Goal: Information Seeking & Learning: Find specific fact

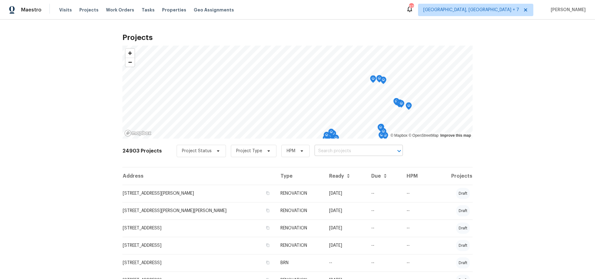
click at [333, 152] on input "text" at bounding box center [350, 151] width 71 height 10
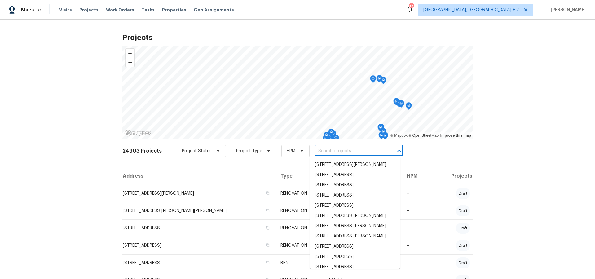
paste input "[STREET_ADDRESS][PERSON_NAME]"
type input "[STREET_ADDRESS][PERSON_NAME]"
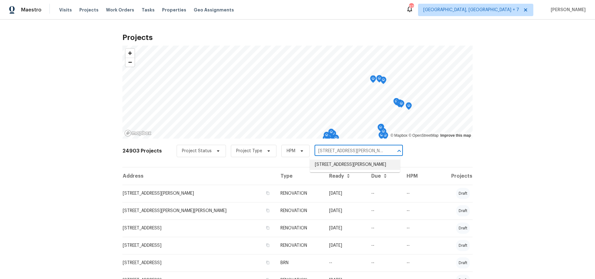
click at [333, 164] on li "[STREET_ADDRESS][PERSON_NAME]" at bounding box center [355, 165] width 90 height 10
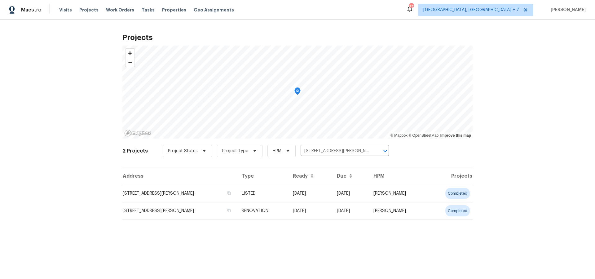
click at [191, 193] on td "[STREET_ADDRESS][PERSON_NAME]" at bounding box center [179, 193] width 114 height 17
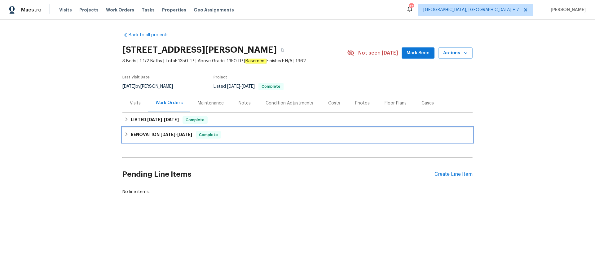
click at [174, 132] on span "[DATE]" at bounding box center [168, 134] width 15 height 4
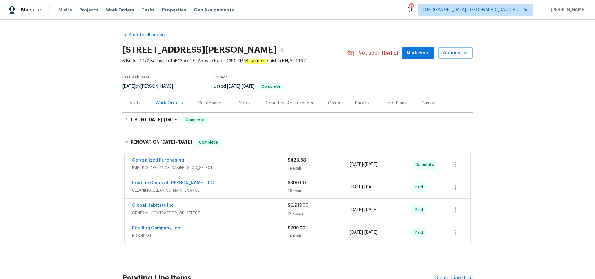
click at [140, 103] on div "Visits" at bounding box center [135, 103] width 11 height 6
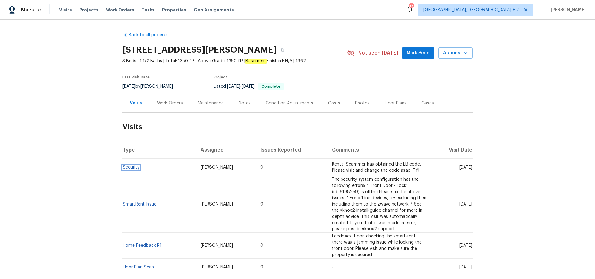
click at [130, 168] on link "Security" at bounding box center [131, 167] width 17 height 4
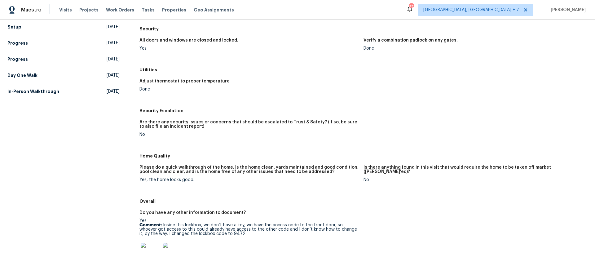
scroll to position [138, 0]
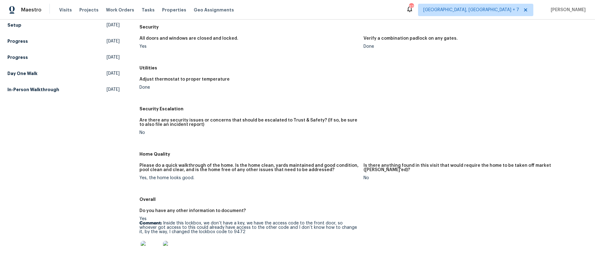
click at [218, 233] on p "Comment: Inside this lockbox, we don’t have a key, we have the access code to t…" at bounding box center [248, 227] width 219 height 13
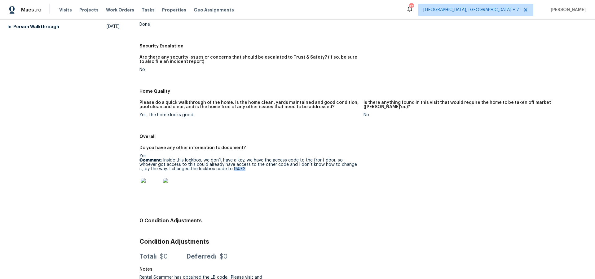
scroll to position [209, 0]
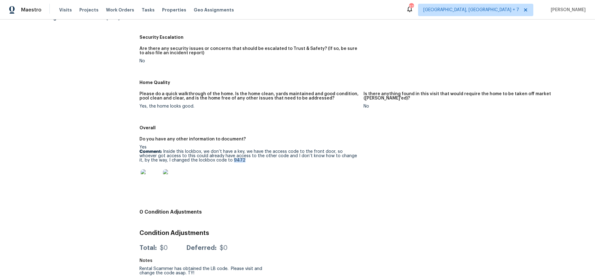
click at [172, 181] on img at bounding box center [173, 179] width 20 height 20
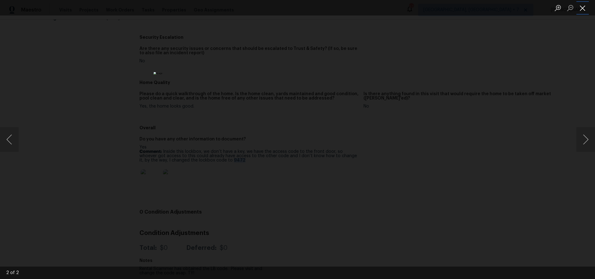
click at [584, 9] on button "Close lightbox" at bounding box center [582, 7] width 12 height 11
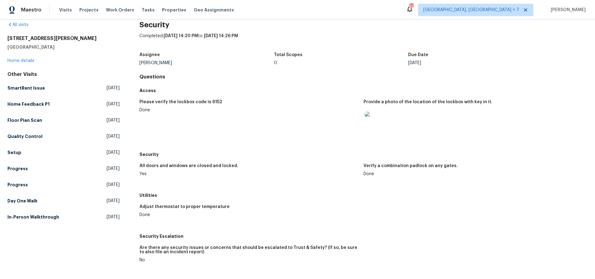
scroll to position [0, 0]
